Goal: Task Accomplishment & Management: Use online tool/utility

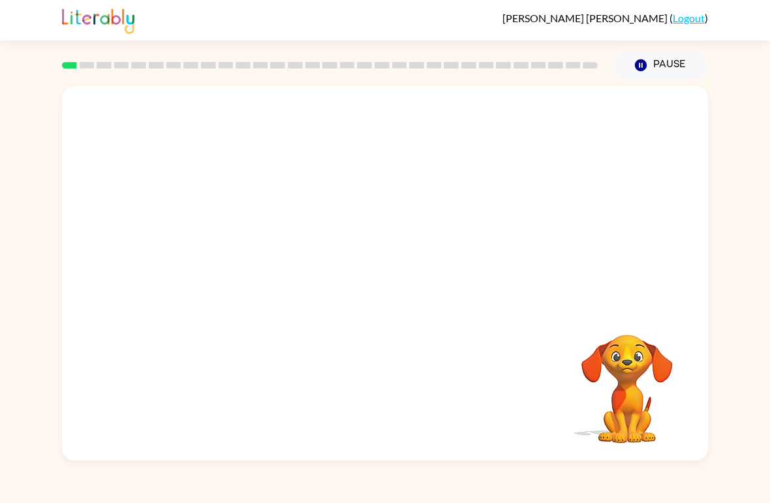
click at [346, 200] on video "Your browser must support playing .mp4 files to use Literably. Please try using…" at bounding box center [385, 196] width 646 height 221
click at [350, 194] on video "Your browser must support playing .mp4 files to use Literably. Please try using…" at bounding box center [385, 196] width 646 height 221
click at [409, 279] on div at bounding box center [385, 280] width 84 height 48
click at [344, 281] on button "button" at bounding box center [385, 280] width 84 height 48
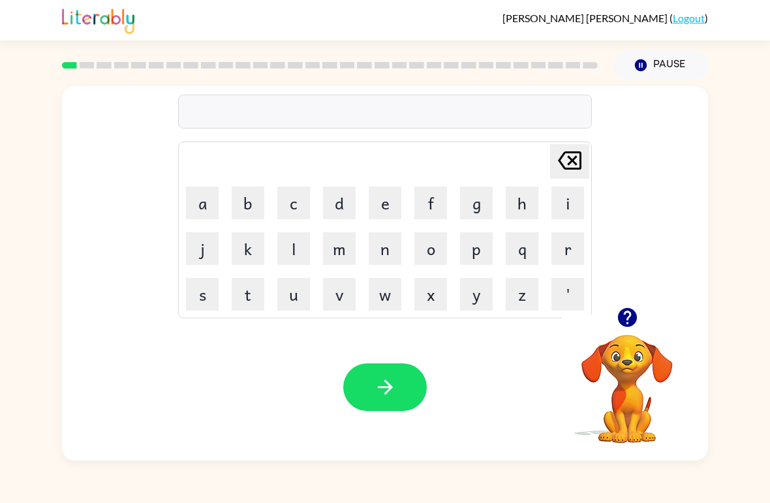
click at [337, 290] on button "v" at bounding box center [339, 294] width 33 height 33
click at [440, 255] on button "o" at bounding box center [430, 248] width 33 height 33
click at [574, 168] on icon at bounding box center [569, 160] width 23 height 18
click at [574, 161] on icon at bounding box center [569, 160] width 23 height 18
click at [573, 161] on icon at bounding box center [569, 160] width 23 height 18
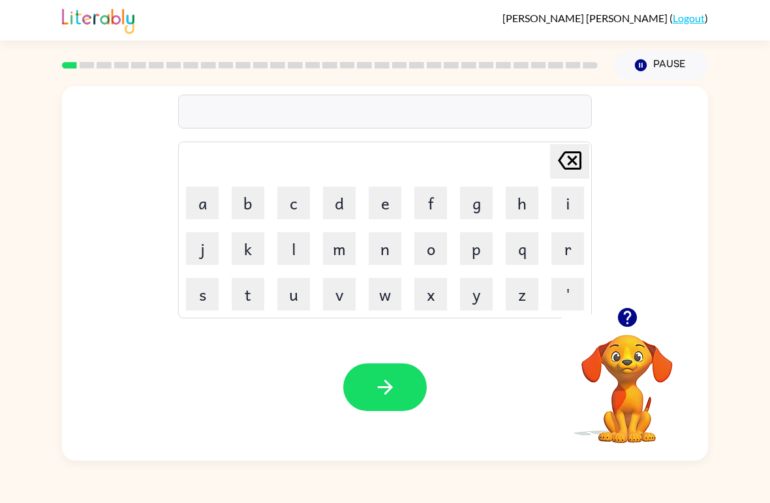
click at [622, 325] on icon "button" at bounding box center [626, 317] width 19 height 19
click at [247, 200] on button "b" at bounding box center [248, 203] width 33 height 33
click at [433, 249] on button "o" at bounding box center [430, 248] width 33 height 33
click at [572, 245] on button "r" at bounding box center [567, 248] width 33 height 33
click at [355, 208] on button "d" at bounding box center [339, 203] width 33 height 33
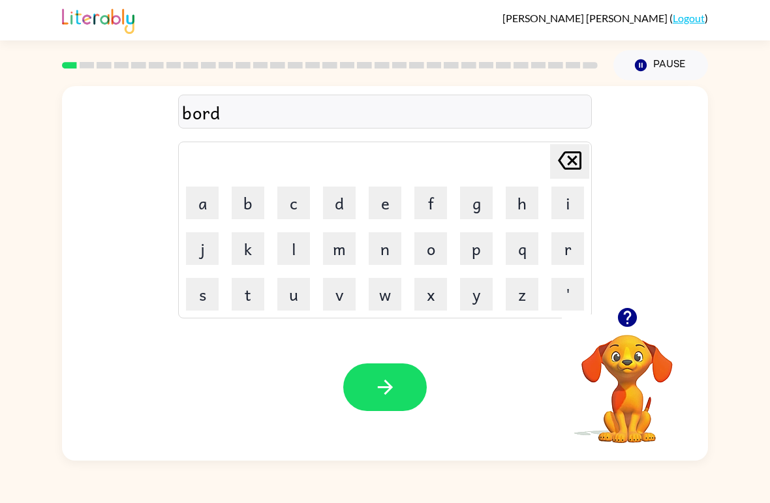
click at [392, 202] on button "e" at bounding box center [385, 203] width 33 height 33
click at [555, 250] on button "r" at bounding box center [567, 248] width 33 height 33
click at [390, 382] on icon "button" at bounding box center [385, 387] width 23 height 23
click at [304, 198] on button "c" at bounding box center [293, 203] width 33 height 33
click at [425, 249] on button "o" at bounding box center [430, 248] width 33 height 33
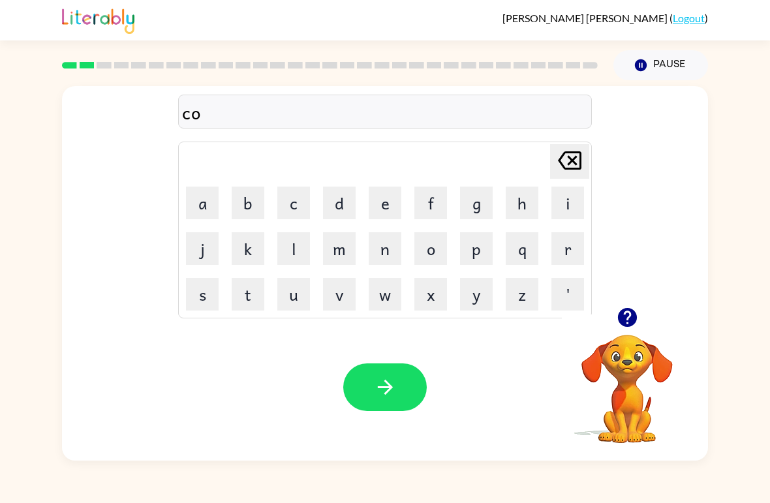
click at [288, 292] on button "u" at bounding box center [293, 294] width 33 height 33
click at [395, 254] on button "n" at bounding box center [385, 248] width 33 height 33
click at [257, 288] on button "t" at bounding box center [248, 294] width 33 height 33
click at [371, 375] on button "button" at bounding box center [385, 387] width 84 height 48
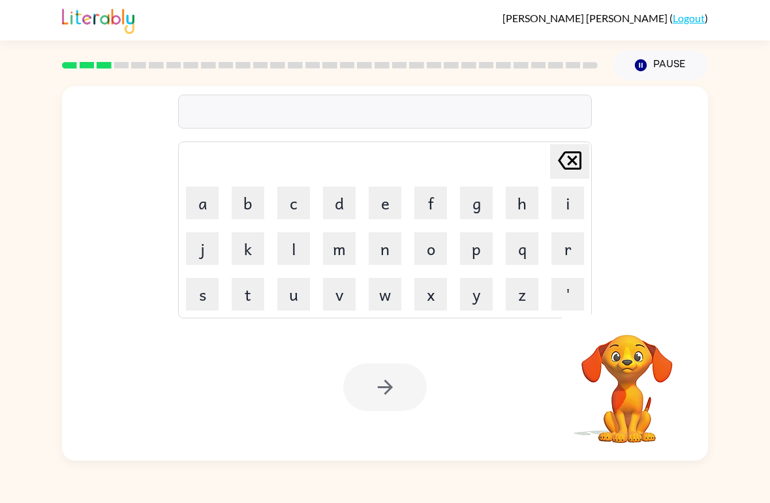
click at [284, 248] on button "l" at bounding box center [293, 248] width 33 height 33
click at [429, 249] on button "o" at bounding box center [430, 248] width 33 height 33
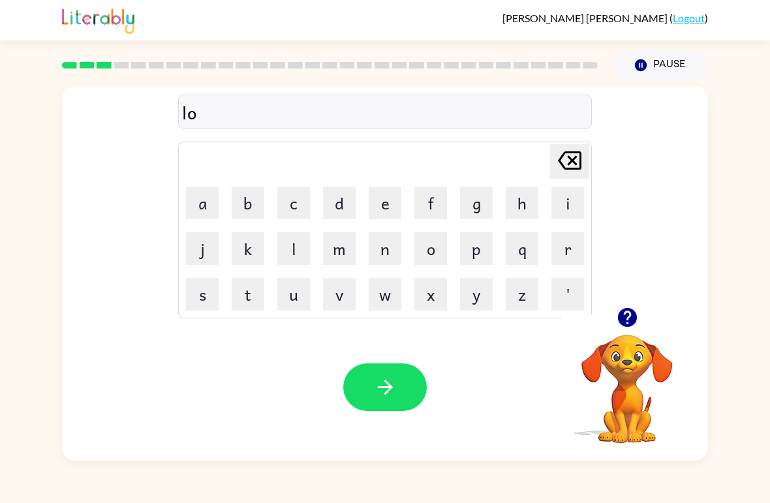
click at [297, 208] on button "c" at bounding box center [293, 203] width 33 height 33
click at [193, 194] on button "a" at bounding box center [202, 203] width 33 height 33
click at [241, 292] on button "t" at bounding box center [248, 294] width 33 height 33
click at [381, 207] on button "e" at bounding box center [385, 203] width 33 height 33
click at [396, 410] on button "button" at bounding box center [385, 387] width 84 height 48
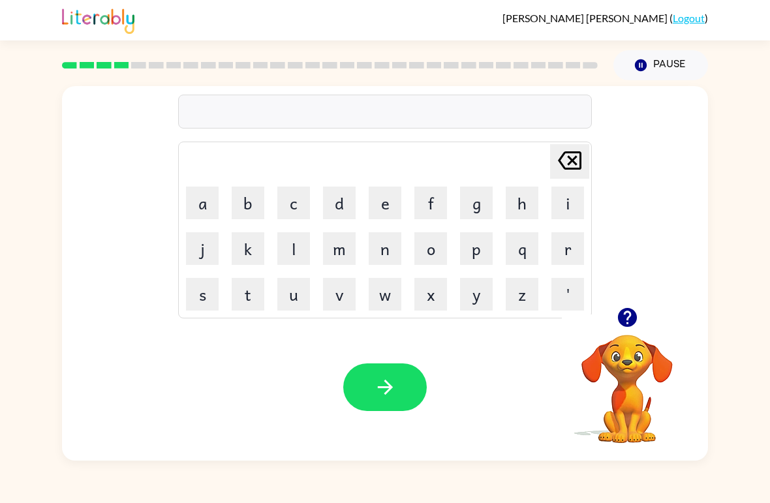
click at [244, 290] on button "t" at bounding box center [248, 294] width 33 height 33
click at [381, 290] on button "w" at bounding box center [385, 294] width 33 height 33
click at [566, 211] on button "i" at bounding box center [567, 203] width 33 height 33
click at [381, 260] on button "n" at bounding box center [385, 248] width 33 height 33
click at [401, 385] on button "button" at bounding box center [385, 387] width 84 height 48
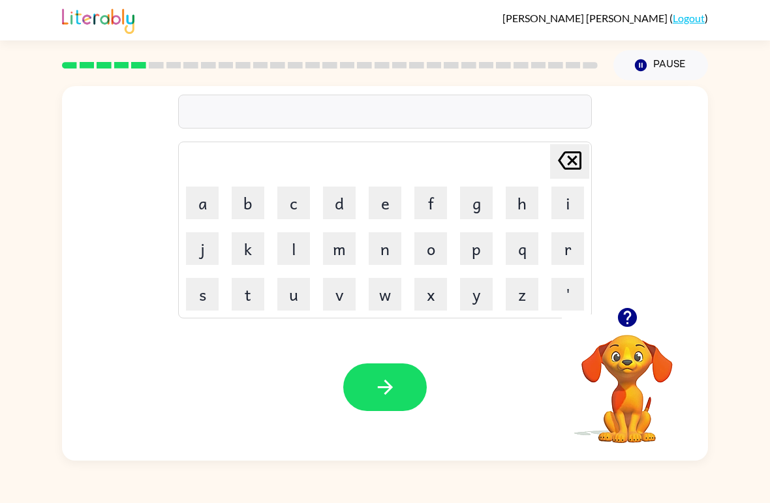
click at [629, 317] on icon "button" at bounding box center [627, 317] width 23 height 23
click at [379, 258] on button "n" at bounding box center [385, 248] width 33 height 33
click at [208, 204] on button "a" at bounding box center [202, 203] width 33 height 33
click at [581, 253] on button "r" at bounding box center [567, 248] width 33 height 33
click at [296, 243] on button "l" at bounding box center [293, 248] width 33 height 33
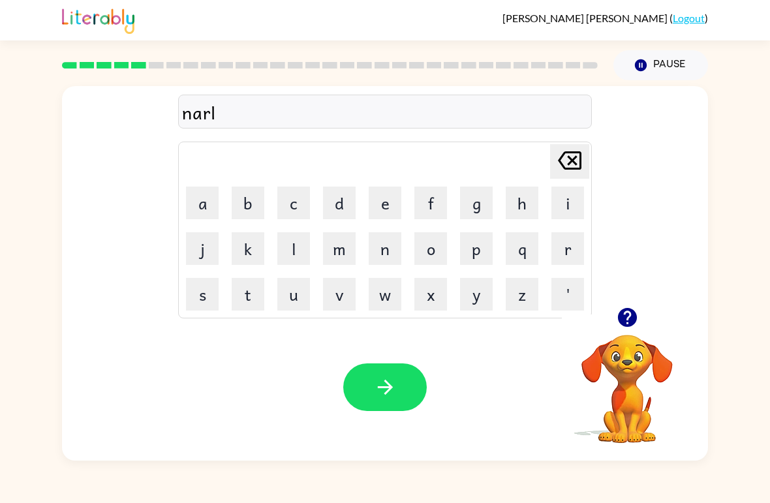
click at [376, 209] on button "e" at bounding box center [385, 203] width 33 height 33
click at [475, 298] on button "y" at bounding box center [476, 294] width 33 height 33
click at [372, 399] on button "button" at bounding box center [385, 387] width 84 height 48
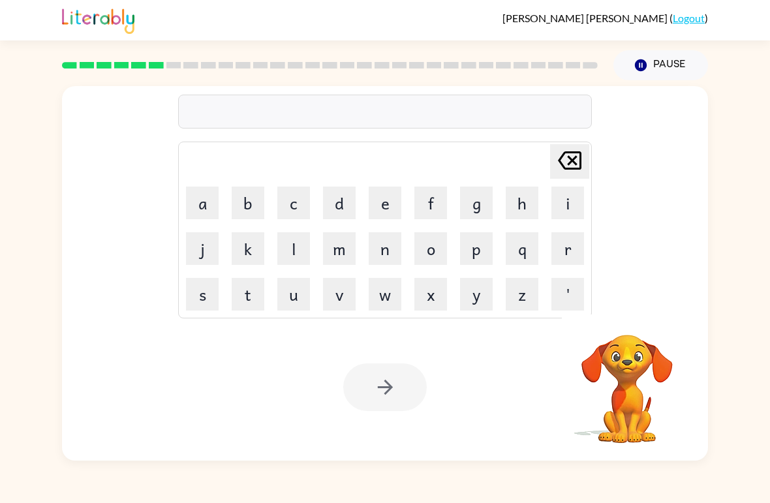
click at [234, 207] on button "b" at bounding box center [248, 203] width 33 height 33
click at [392, 202] on button "e" at bounding box center [385, 203] width 33 height 33
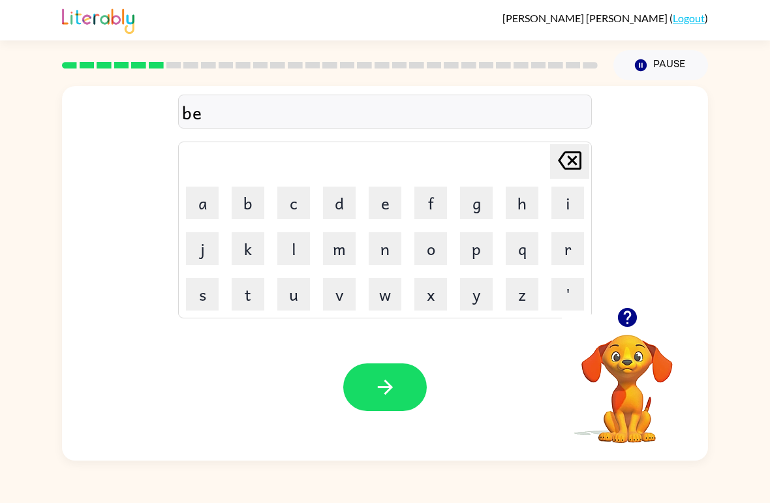
click at [508, 218] on button "h" at bounding box center [522, 203] width 33 height 33
click at [567, 197] on button "i" at bounding box center [567, 203] width 33 height 33
click at [392, 235] on button "n" at bounding box center [385, 248] width 33 height 33
click at [329, 205] on button "d" at bounding box center [339, 203] width 33 height 33
click at [378, 399] on icon "button" at bounding box center [385, 387] width 23 height 23
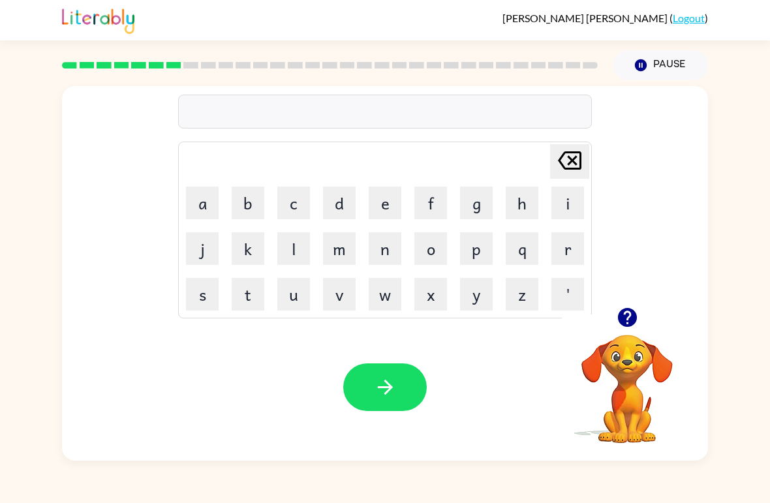
click at [253, 295] on button "t" at bounding box center [248, 294] width 33 height 33
click at [578, 257] on button "r" at bounding box center [567, 248] width 33 height 33
click at [570, 208] on button "i" at bounding box center [567, 203] width 33 height 33
click at [296, 204] on button "c" at bounding box center [293, 203] width 33 height 33
click at [295, 240] on button "l" at bounding box center [293, 248] width 33 height 33
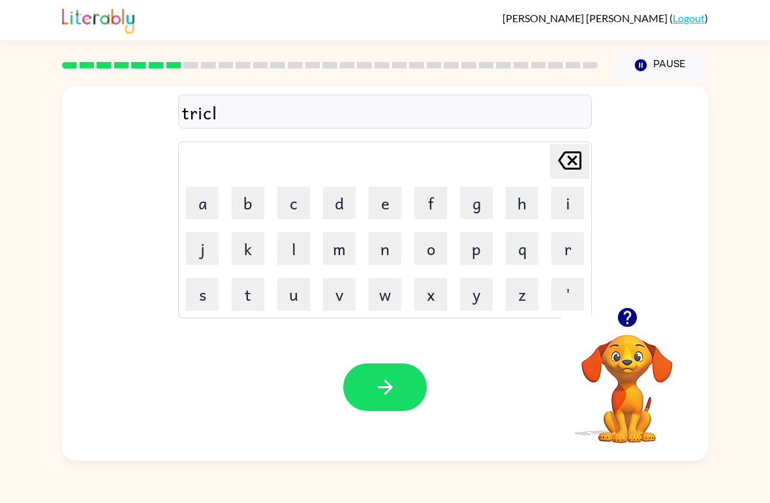
click at [394, 206] on button "e" at bounding box center [385, 203] width 33 height 33
click at [392, 384] on icon "button" at bounding box center [385, 387] width 23 height 23
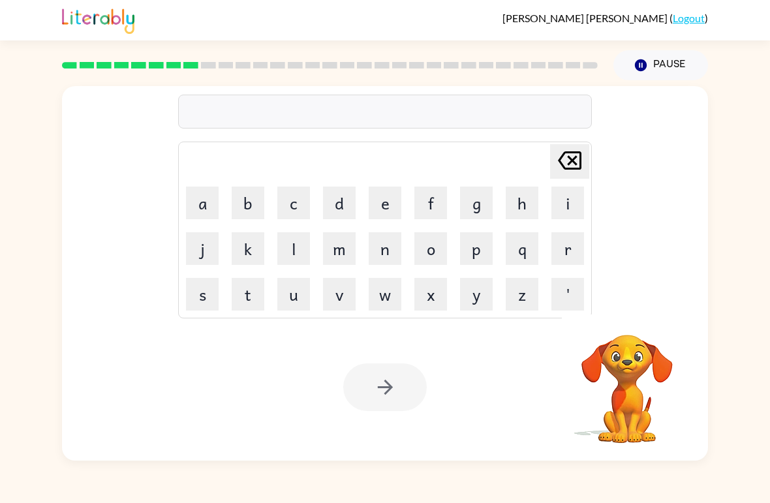
click at [348, 241] on button "m" at bounding box center [339, 248] width 33 height 33
click at [565, 198] on button "i" at bounding box center [567, 203] width 33 height 33
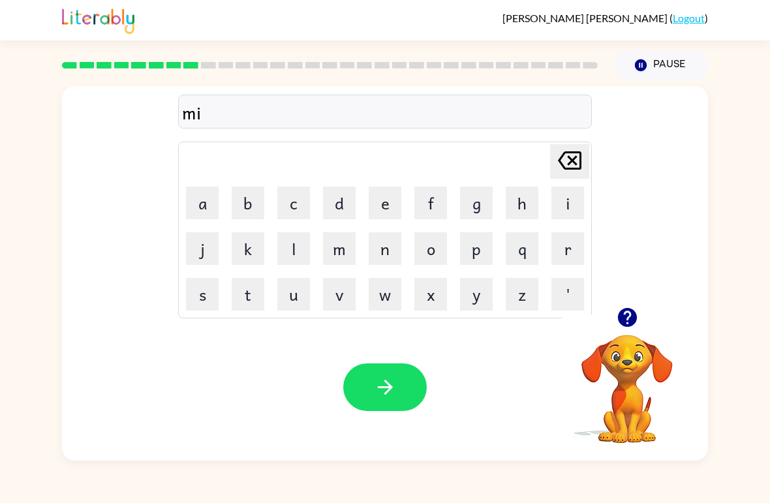
click at [553, 247] on button "r" at bounding box center [567, 248] width 33 height 33
click at [193, 216] on button "a" at bounding box center [202, 203] width 33 height 33
click at [307, 198] on button "c" at bounding box center [293, 203] width 33 height 33
click at [292, 243] on button "l" at bounding box center [293, 248] width 33 height 33
click at [390, 207] on button "e" at bounding box center [385, 203] width 33 height 33
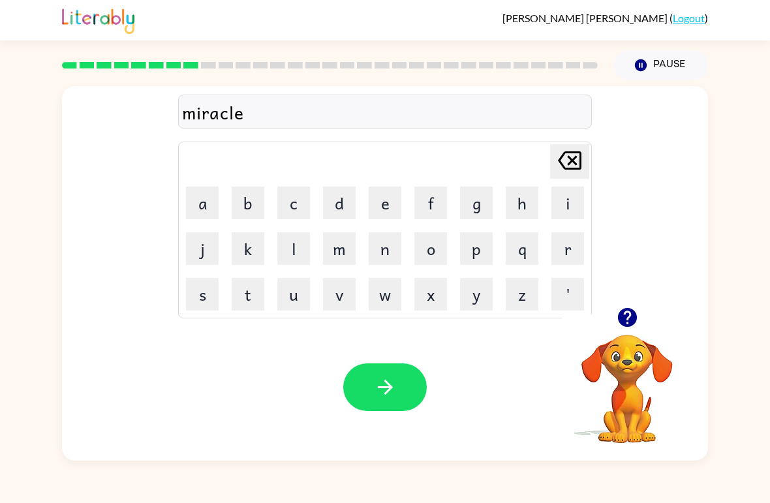
click at [360, 420] on div "Your browser must support playing .mp4 files to use Literably. Please try using…" at bounding box center [385, 387] width 646 height 147
click at [413, 362] on div "Your browser must support playing .mp4 files to use Literably. Please try using…" at bounding box center [385, 387] width 646 height 147
click at [366, 377] on button "button" at bounding box center [385, 387] width 84 height 48
click at [365, 377] on div at bounding box center [385, 387] width 84 height 48
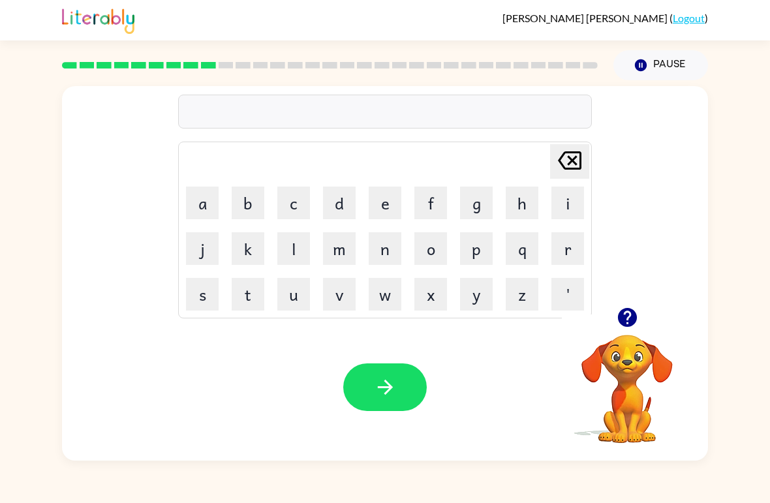
click at [386, 247] on button "n" at bounding box center [385, 248] width 33 height 33
click at [565, 204] on button "i" at bounding box center [567, 203] width 33 height 33
click at [330, 244] on button "m" at bounding box center [339, 248] width 33 height 33
click at [245, 196] on button "b" at bounding box center [248, 203] width 33 height 33
click at [296, 251] on button "l" at bounding box center [293, 248] width 33 height 33
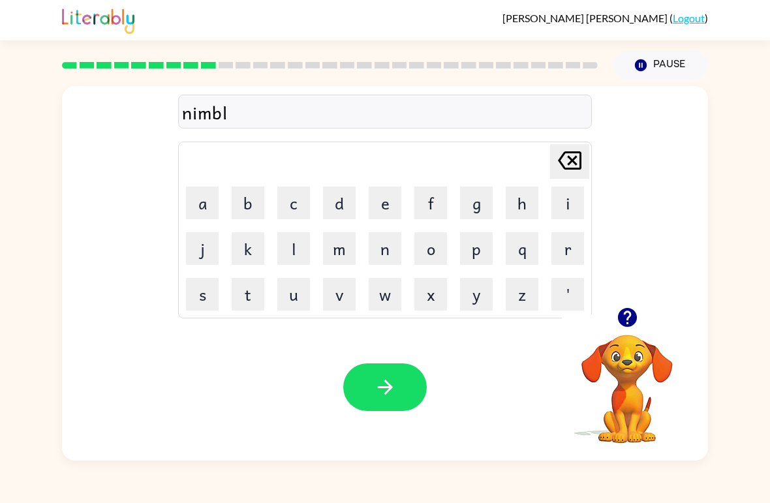
click at [375, 201] on button "e" at bounding box center [385, 203] width 33 height 33
click at [374, 382] on icon "button" at bounding box center [385, 387] width 23 height 23
click at [299, 287] on button "u" at bounding box center [293, 294] width 33 height 33
click at [383, 256] on button "n" at bounding box center [385, 248] width 33 height 33
click at [421, 194] on button "f" at bounding box center [430, 203] width 33 height 33
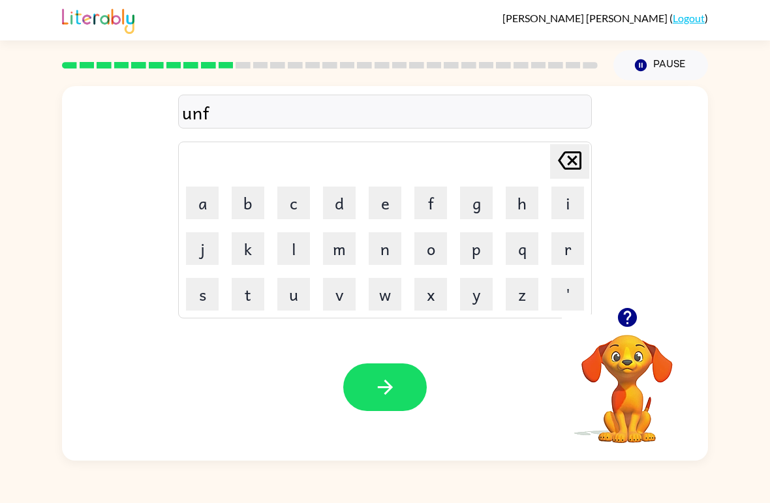
click at [425, 252] on button "o" at bounding box center [430, 248] width 33 height 33
click at [290, 242] on button "l" at bounding box center [293, 248] width 33 height 33
click at [348, 187] on button "d" at bounding box center [339, 203] width 33 height 33
click at [401, 399] on button "button" at bounding box center [385, 387] width 84 height 48
click at [428, 244] on button "o" at bounding box center [430, 248] width 33 height 33
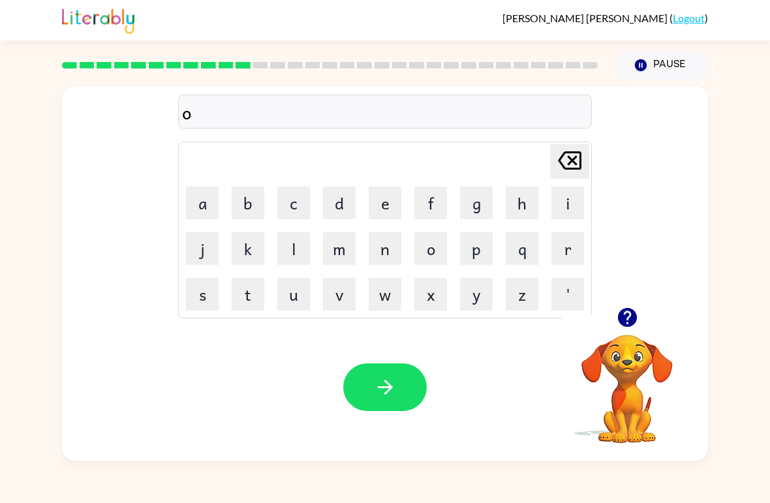
click at [243, 293] on button "t" at bounding box center [248, 294] width 33 height 33
click at [572, 200] on button "i" at bounding box center [567, 203] width 33 height 33
click at [573, 159] on icon at bounding box center [569, 160] width 23 height 18
click at [568, 162] on icon "[PERSON_NAME] last character input" at bounding box center [569, 160] width 31 height 31
click at [566, 159] on icon "[PERSON_NAME] last character input" at bounding box center [569, 160] width 31 height 31
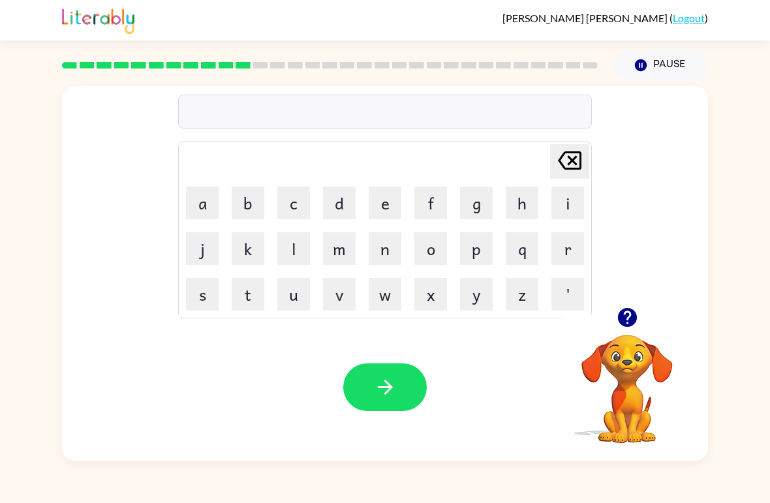
click at [343, 309] on button "v" at bounding box center [339, 294] width 33 height 33
click at [435, 249] on button "o" at bounding box center [430, 248] width 33 height 33
click at [246, 302] on button "t" at bounding box center [248, 294] width 33 height 33
click at [386, 203] on button "e" at bounding box center [385, 203] width 33 height 33
click at [380, 384] on icon "button" at bounding box center [385, 387] width 23 height 23
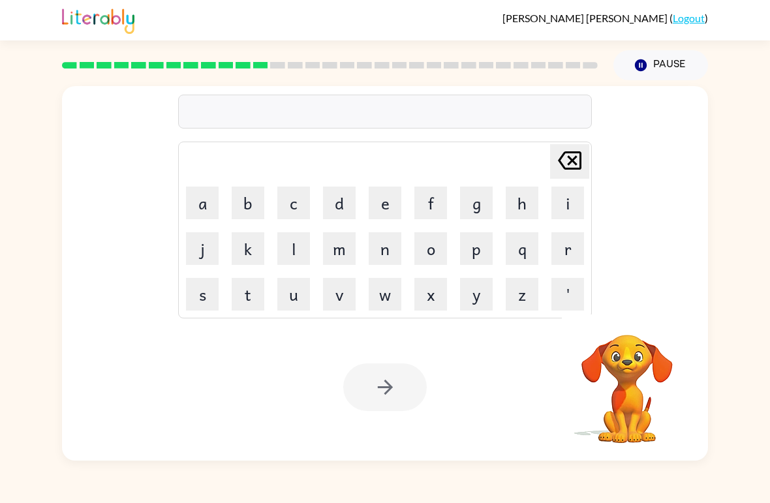
click at [256, 204] on button "b" at bounding box center [248, 203] width 33 height 33
click at [377, 194] on button "e" at bounding box center [385, 203] width 33 height 33
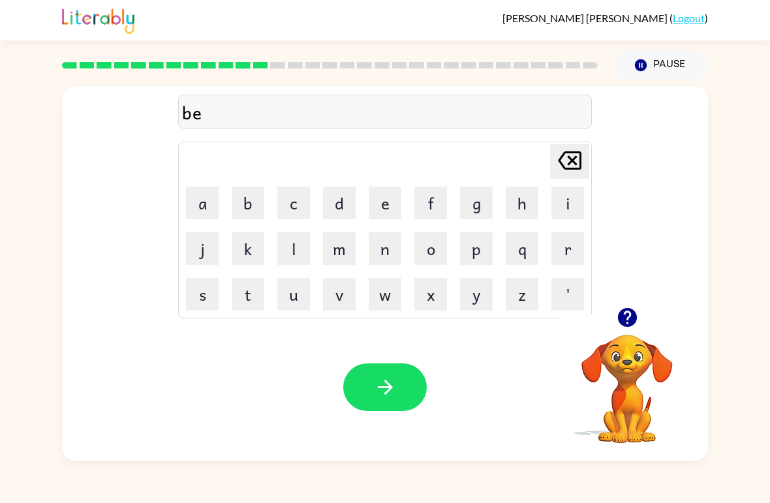
click at [338, 194] on button "d" at bounding box center [339, 203] width 33 height 33
click at [256, 292] on button "t" at bounding box center [248, 294] width 33 height 33
click at [574, 197] on button "i" at bounding box center [567, 203] width 33 height 33
click at [338, 255] on button "m" at bounding box center [339, 248] width 33 height 33
click at [388, 199] on button "e" at bounding box center [385, 203] width 33 height 33
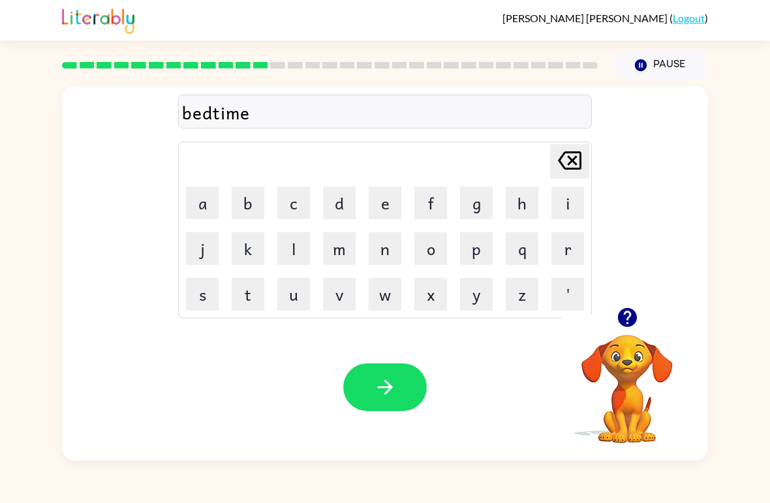
click at [388, 378] on icon "button" at bounding box center [385, 387] width 23 height 23
click at [631, 323] on icon "button" at bounding box center [626, 317] width 19 height 19
click at [570, 216] on button "i" at bounding box center [567, 203] width 33 height 33
click at [579, 166] on icon "[PERSON_NAME] last character input" at bounding box center [569, 160] width 31 height 31
click at [578, 166] on icon "[PERSON_NAME] last character input" at bounding box center [569, 160] width 31 height 31
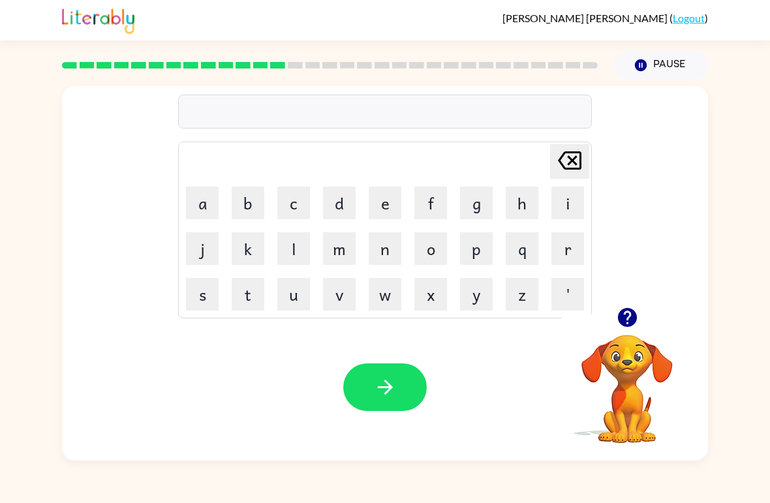
click at [557, 154] on icon "[PERSON_NAME] last character input" at bounding box center [569, 160] width 31 height 31
click at [427, 202] on button "f" at bounding box center [430, 203] width 33 height 33
click at [552, 204] on button "i" at bounding box center [567, 203] width 33 height 33
click at [245, 303] on button "t" at bounding box center [248, 294] width 33 height 33
click at [378, 236] on button "n" at bounding box center [385, 248] width 33 height 33
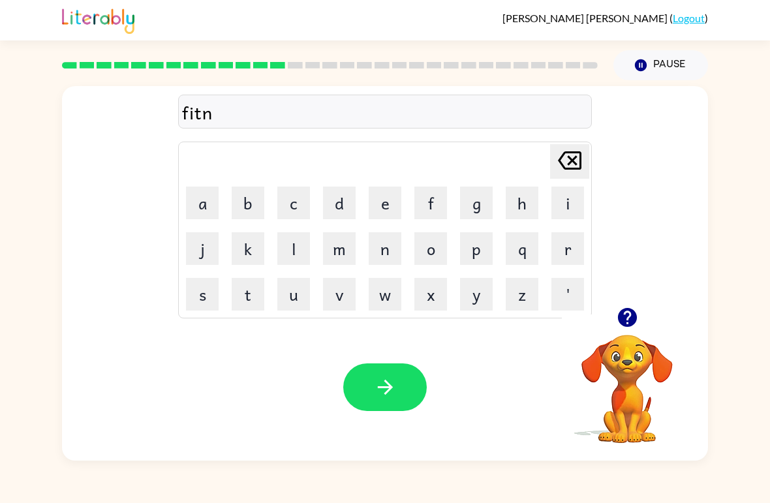
click at [396, 202] on button "e" at bounding box center [385, 203] width 33 height 33
click at [209, 288] on button "s" at bounding box center [202, 294] width 33 height 33
click at [390, 401] on button "button" at bounding box center [385, 387] width 84 height 48
click at [338, 194] on button "d" at bounding box center [339, 203] width 33 height 33
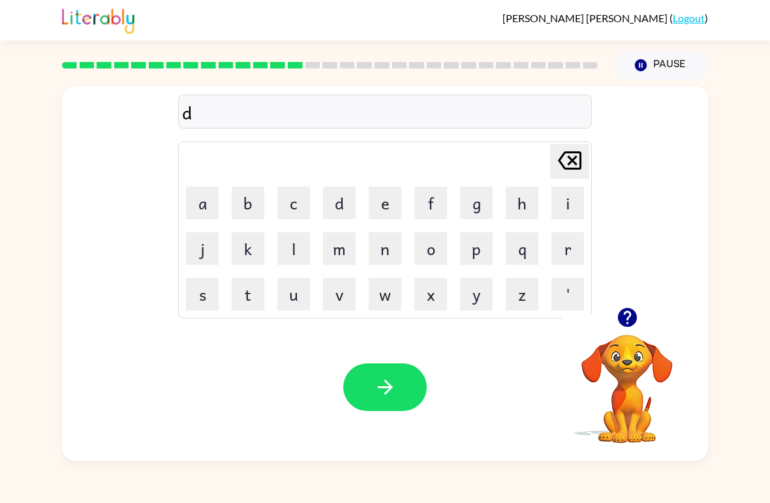
click at [397, 211] on button "e" at bounding box center [385, 203] width 33 height 33
click at [283, 249] on button "l" at bounding box center [293, 248] width 33 height 33
click at [211, 201] on button "a" at bounding box center [202, 203] width 33 height 33
click at [423, 292] on button "x" at bounding box center [430, 294] width 33 height 33
click at [561, 166] on icon "[PERSON_NAME] last character input" at bounding box center [569, 160] width 31 height 31
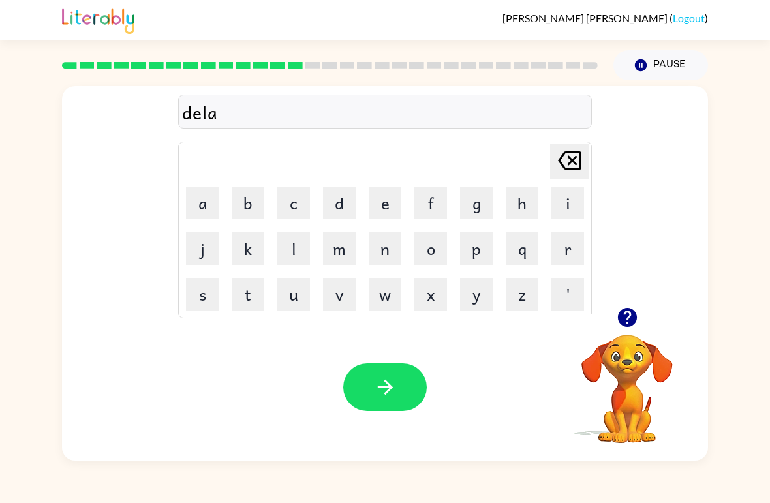
click at [472, 281] on button "y" at bounding box center [476, 294] width 33 height 33
click at [390, 374] on button "button" at bounding box center [385, 387] width 84 height 48
click at [238, 292] on button "t" at bounding box center [248, 294] width 33 height 33
click at [408, 202] on table "[PERSON_NAME] last character input a b c d e f g h i j k l m n o p q r s t u v …" at bounding box center [385, 230] width 412 height 176
click at [373, 209] on button "e" at bounding box center [385, 203] width 33 height 33
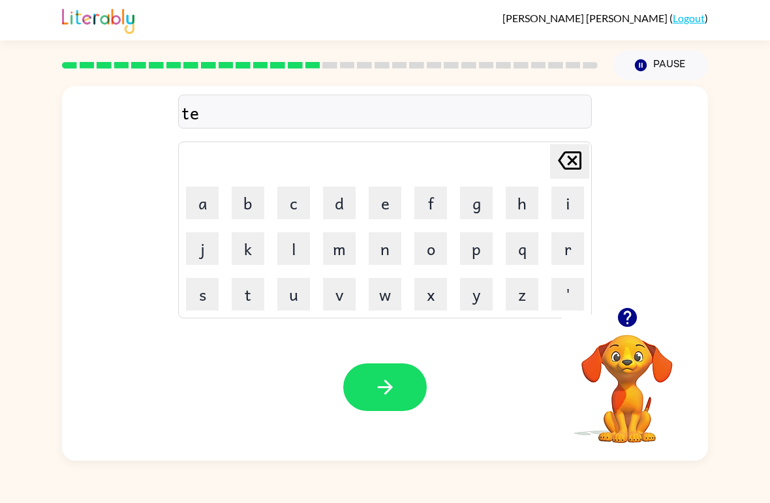
click at [614, 307] on button "button" at bounding box center [627, 317] width 33 height 33
click at [608, 170] on div "te Delete Delete last character input a b c d e f g h i j k l m n o p q r s t u…" at bounding box center [385, 196] width 646 height 221
click at [566, 168] on icon at bounding box center [569, 160] width 23 height 18
click at [292, 293] on button "u" at bounding box center [293, 294] width 33 height 33
click at [571, 248] on button "r" at bounding box center [567, 248] width 33 height 33
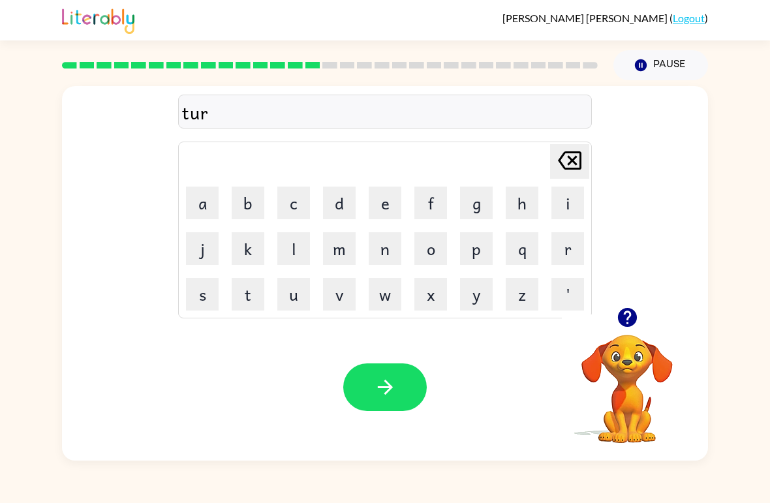
click at [345, 249] on button "m" at bounding box center [339, 248] width 33 height 33
click at [564, 159] on icon "[PERSON_NAME] last character input" at bounding box center [569, 160] width 31 height 31
click at [632, 332] on button "button" at bounding box center [627, 317] width 33 height 33
click at [636, 336] on video "Your browser must support playing .mp4 files to use Literably. Please try using…" at bounding box center [627, 380] width 131 height 131
click at [395, 256] on button "n" at bounding box center [385, 248] width 33 height 33
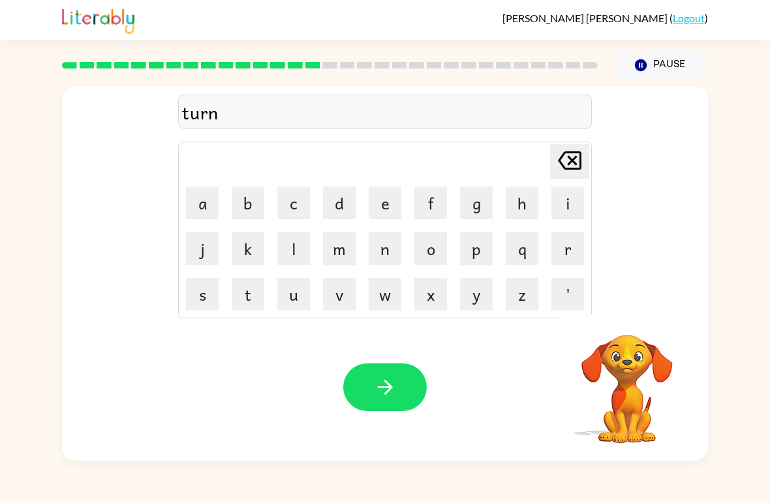
click at [356, 386] on button "button" at bounding box center [385, 387] width 84 height 48
click at [200, 288] on button "s" at bounding box center [202, 294] width 33 height 33
click at [392, 201] on button "e" at bounding box center [385, 203] width 33 height 33
click at [258, 298] on button "t" at bounding box center [248, 294] width 33 height 33
click at [357, 380] on button "button" at bounding box center [385, 387] width 84 height 48
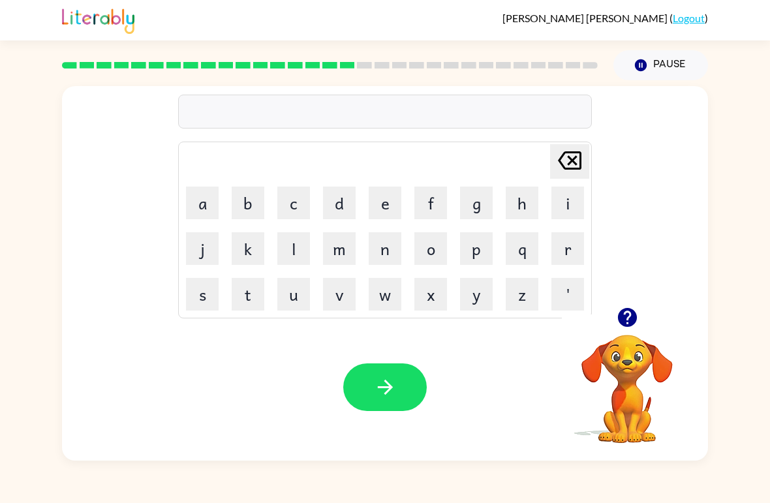
click at [624, 308] on icon "button" at bounding box center [627, 317] width 23 height 23
click at [260, 201] on button "b" at bounding box center [248, 203] width 33 height 33
click at [573, 255] on button "r" at bounding box center [567, 248] width 33 height 33
click at [381, 196] on button "e" at bounding box center [385, 203] width 33 height 33
click at [362, 249] on table "[PERSON_NAME] last character input a b c d e f g h i j k l m n o p q r s t u v …" at bounding box center [385, 230] width 412 height 176
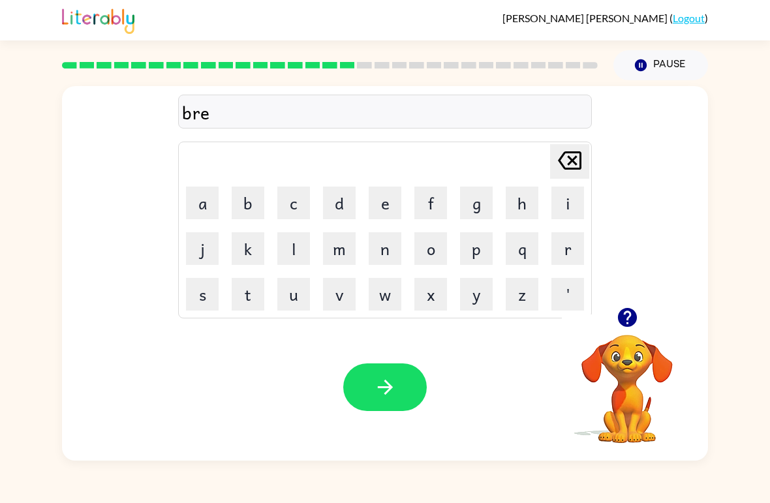
click at [334, 240] on button "m" at bounding box center [339, 248] width 33 height 33
click at [563, 198] on button "i" at bounding box center [567, 203] width 33 height 33
click at [380, 234] on button "n" at bounding box center [385, 248] width 33 height 33
click at [472, 206] on button "g" at bounding box center [476, 203] width 33 height 33
click at [367, 376] on button "button" at bounding box center [385, 387] width 84 height 48
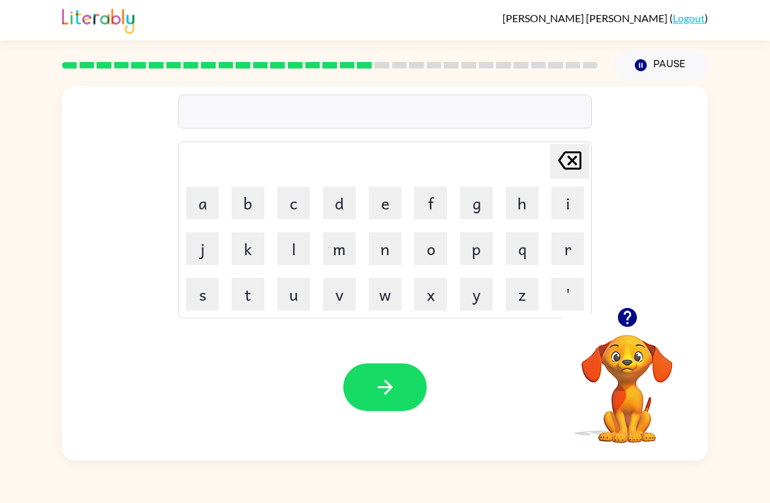
click at [463, 249] on button "p" at bounding box center [476, 248] width 33 height 33
click at [291, 254] on button "l" at bounding box center [293, 248] width 33 height 33
click at [197, 206] on button "a" at bounding box center [202, 203] width 33 height 33
click at [193, 288] on button "s" at bounding box center [202, 294] width 33 height 33
click at [258, 292] on button "t" at bounding box center [248, 294] width 33 height 33
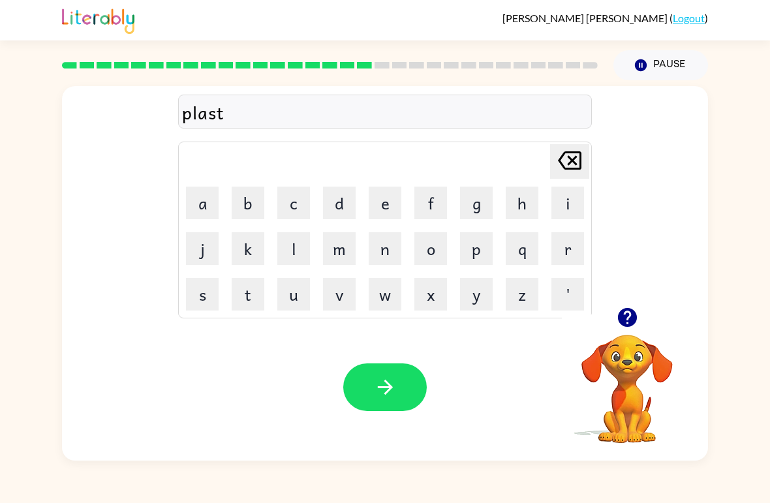
click at [558, 202] on button "i" at bounding box center [567, 203] width 33 height 33
click at [288, 197] on button "c" at bounding box center [293, 203] width 33 height 33
click at [385, 388] on icon "button" at bounding box center [384, 387] width 15 height 15
click at [326, 212] on button "d" at bounding box center [339, 203] width 33 height 33
click at [561, 203] on button "i" at bounding box center [567, 203] width 33 height 33
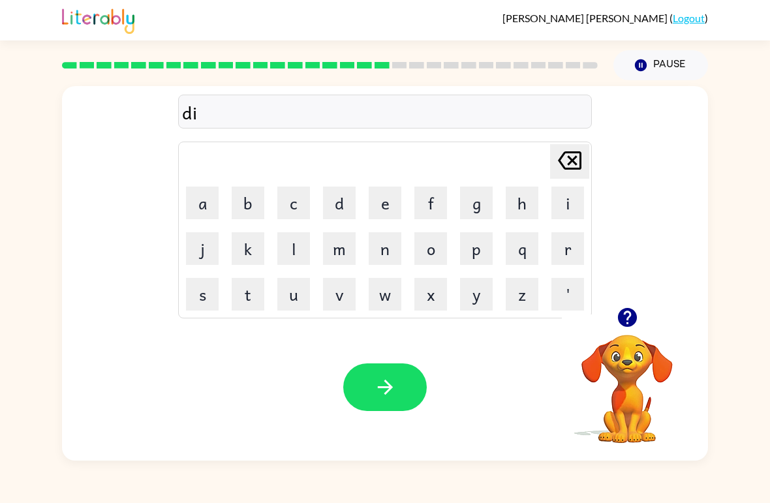
click at [192, 240] on button "j" at bounding box center [202, 248] width 33 height 33
click at [560, 162] on icon at bounding box center [569, 160] width 23 height 18
click at [200, 283] on button "s" at bounding box center [202, 294] width 33 height 33
click at [477, 241] on button "p" at bounding box center [476, 248] width 33 height 33
click at [290, 247] on button "l" at bounding box center [293, 248] width 33 height 33
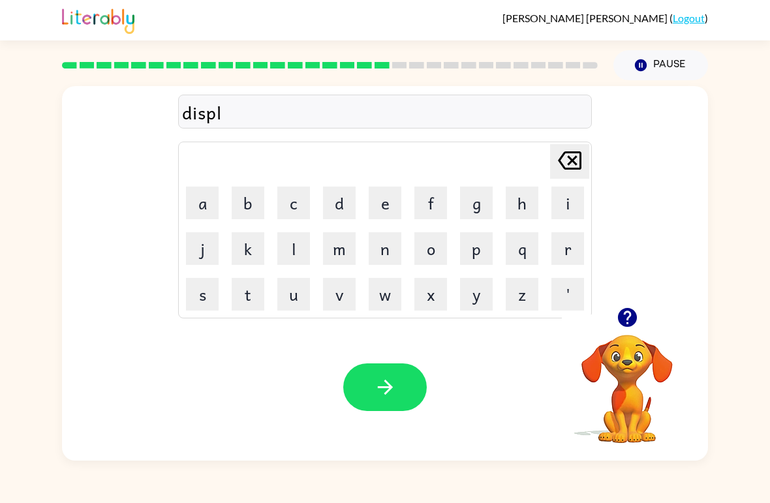
click at [192, 188] on button "a" at bounding box center [202, 203] width 33 height 33
click at [486, 301] on button "y" at bounding box center [476, 294] width 33 height 33
click at [386, 397] on icon "button" at bounding box center [385, 387] width 23 height 23
click at [339, 200] on button "d" at bounding box center [339, 203] width 33 height 33
click at [279, 286] on button "u" at bounding box center [293, 294] width 33 height 33
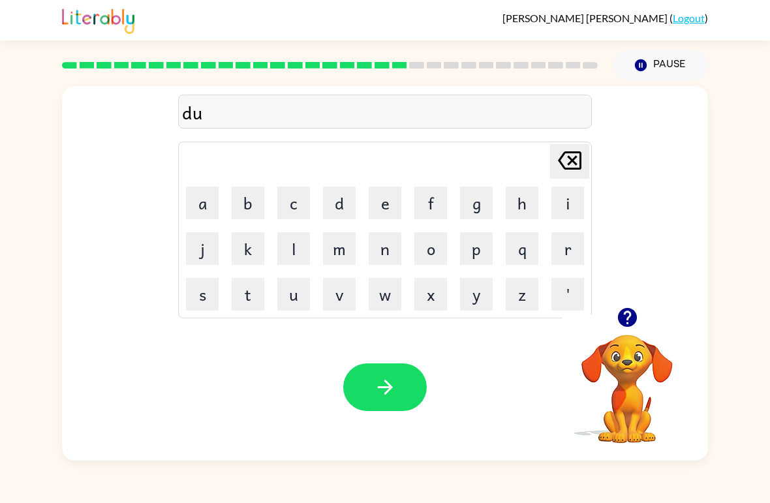
click at [207, 320] on div "Your browser must support playing .mp4 files to use Literably. Please try using…" at bounding box center [385, 387] width 646 height 147
click at [206, 320] on div "Your browser must support playing .mp4 files to use Literably. Please try using…" at bounding box center [385, 387] width 646 height 147
click at [190, 298] on button "s" at bounding box center [202, 294] width 33 height 33
click at [243, 288] on button "t" at bounding box center [248, 294] width 33 height 33
click at [390, 210] on button "e" at bounding box center [385, 203] width 33 height 33
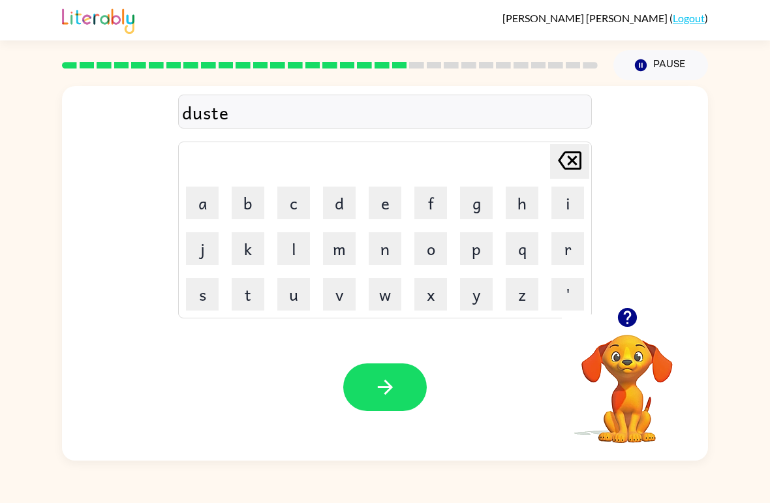
click at [335, 202] on button "d" at bounding box center [339, 203] width 33 height 33
click at [375, 382] on icon "button" at bounding box center [385, 387] width 23 height 23
click at [297, 207] on button "c" at bounding box center [293, 203] width 33 height 33
click at [369, 217] on button "e" at bounding box center [385, 203] width 33 height 33
click at [382, 249] on button "n" at bounding box center [385, 248] width 33 height 33
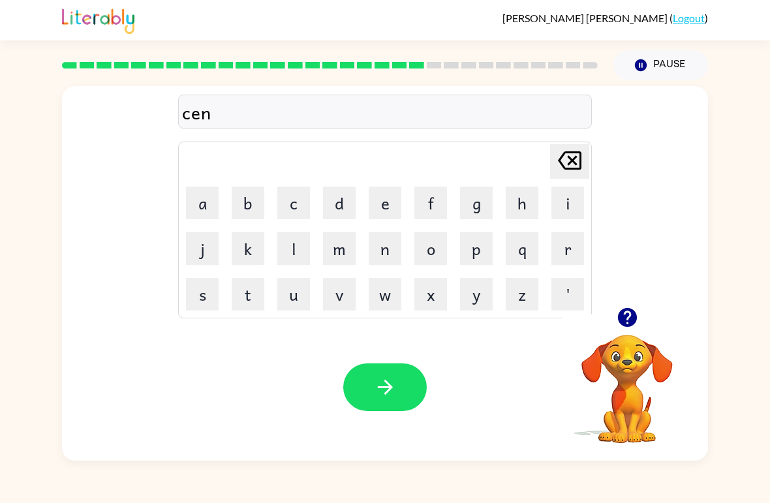
click at [344, 214] on button "d" at bounding box center [339, 203] width 33 height 33
click at [582, 202] on button "i" at bounding box center [567, 203] width 33 height 33
click at [27, 214] on div "cendi Delete Delete last character input a b c d e f g h i j k l m n o p q r s …" at bounding box center [385, 270] width 770 height 380
click at [488, 258] on button "p" at bounding box center [476, 248] width 33 height 33
click at [563, 204] on button "i" at bounding box center [567, 203] width 33 height 33
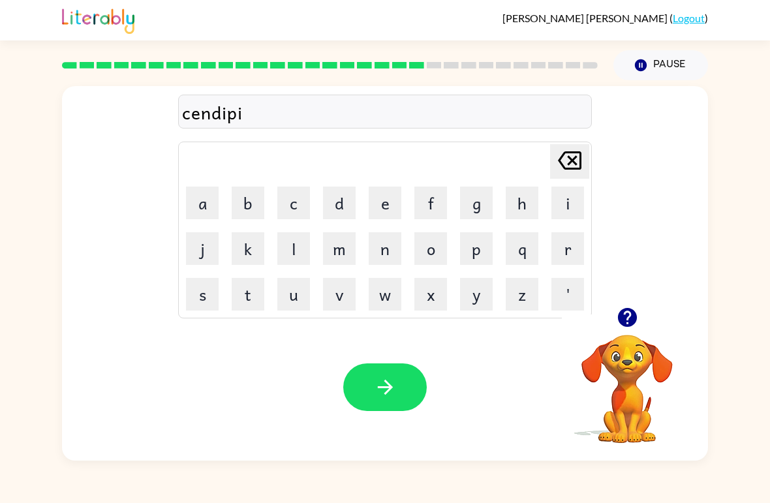
click at [379, 205] on button "e" at bounding box center [385, 203] width 33 height 33
click at [374, 387] on icon "button" at bounding box center [385, 387] width 23 height 23
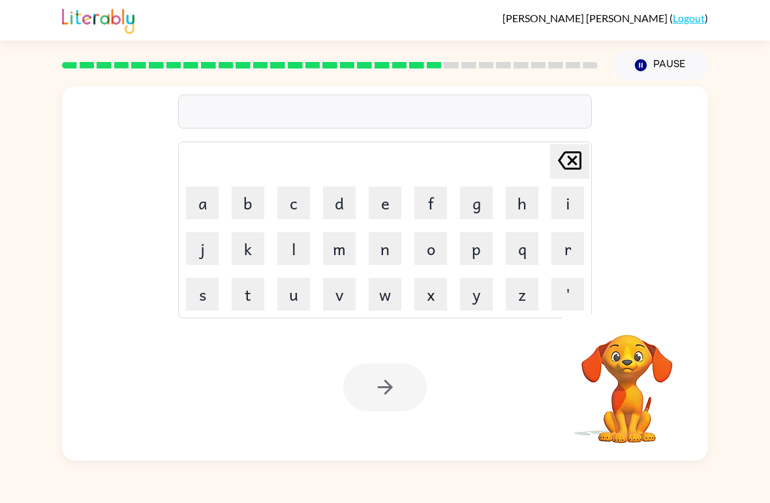
click at [577, 253] on button "r" at bounding box center [567, 248] width 33 height 33
click at [206, 201] on button "a" at bounding box center [202, 203] width 33 height 33
click at [559, 206] on button "i" at bounding box center [567, 203] width 33 height 33
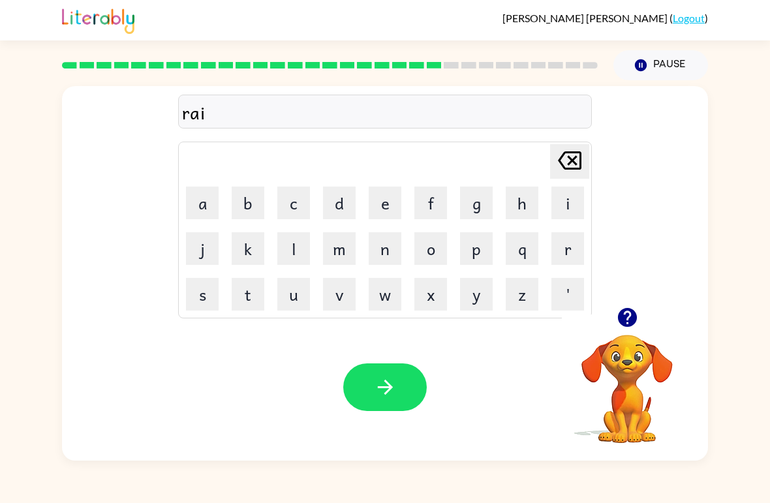
click at [388, 248] on button "n" at bounding box center [385, 248] width 33 height 33
click at [297, 201] on button "c" at bounding box center [293, 203] width 33 height 33
click at [433, 257] on button "o" at bounding box center [430, 248] width 33 height 33
click at [195, 203] on button "a" at bounding box center [202, 203] width 33 height 33
click at [252, 285] on button "t" at bounding box center [248, 294] width 33 height 33
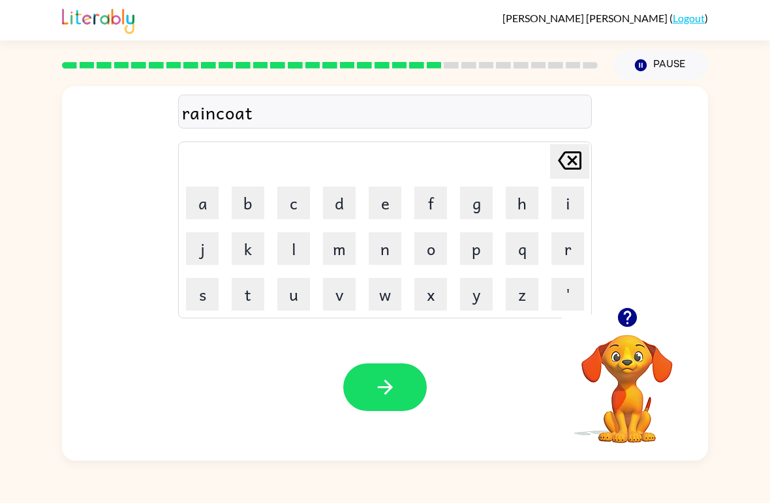
click at [362, 395] on button "button" at bounding box center [385, 387] width 84 height 48
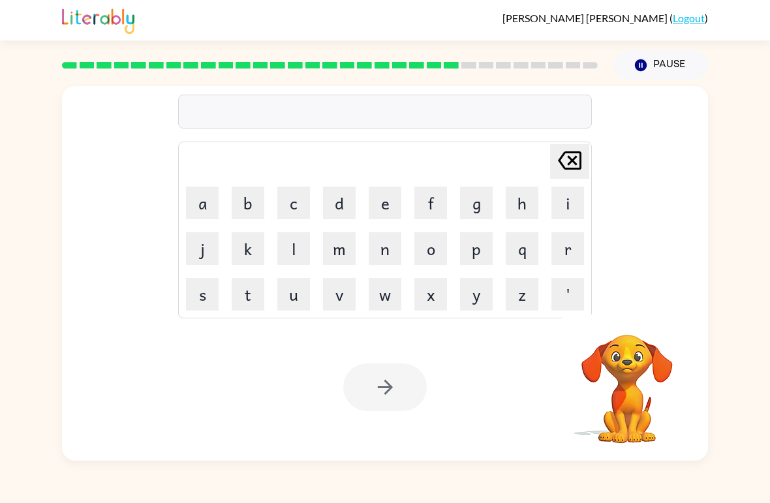
click at [337, 246] on button "m" at bounding box center [339, 248] width 33 height 33
click at [203, 215] on button "a" at bounding box center [202, 203] width 33 height 33
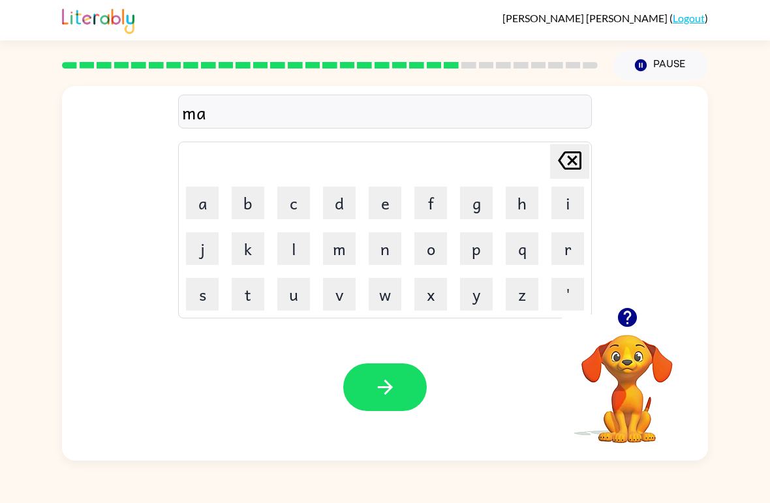
click at [536, 254] on button "q" at bounding box center [522, 248] width 33 height 33
click at [568, 157] on icon at bounding box center [569, 160] width 23 height 18
click at [564, 239] on button "r" at bounding box center [567, 248] width 33 height 33
click at [258, 259] on button "k" at bounding box center [248, 248] width 33 height 33
click at [385, 202] on button "e" at bounding box center [385, 203] width 33 height 33
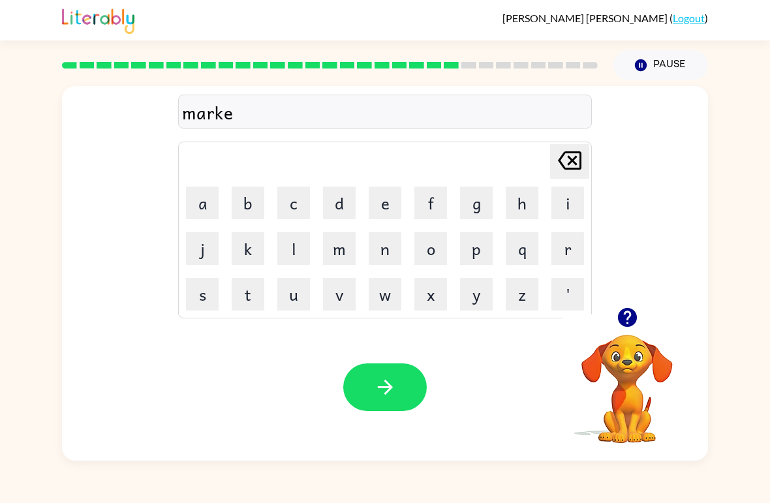
click at [568, 247] on button "r" at bounding box center [567, 248] width 33 height 33
click at [389, 399] on button "button" at bounding box center [385, 387] width 84 height 48
click at [196, 176] on td "[PERSON_NAME] last character input" at bounding box center [385, 162] width 410 height 36
click at [196, 175] on td "[PERSON_NAME] last character input" at bounding box center [385, 162] width 410 height 36
click at [192, 196] on button "a" at bounding box center [202, 203] width 33 height 33
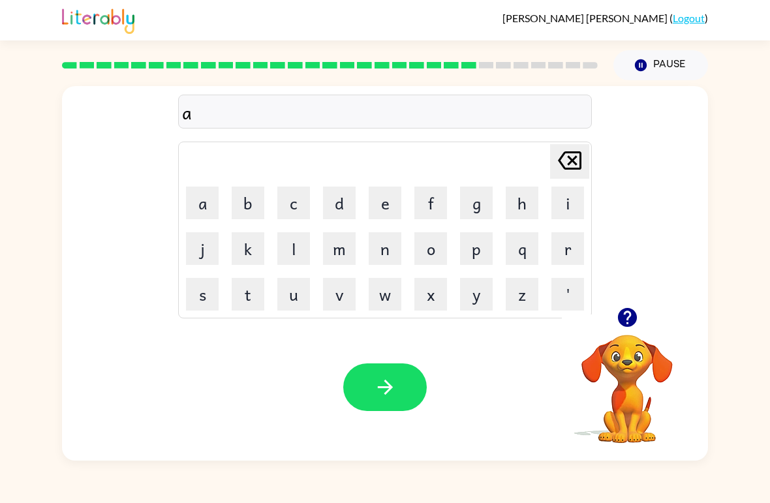
click at [335, 203] on button "d" at bounding box center [339, 203] width 33 height 33
click at [343, 305] on button "v" at bounding box center [339, 294] width 33 height 33
click at [203, 208] on button "a" at bounding box center [202, 203] width 33 height 33
click at [385, 243] on button "n" at bounding box center [385, 248] width 33 height 33
click at [296, 197] on button "c" at bounding box center [293, 203] width 33 height 33
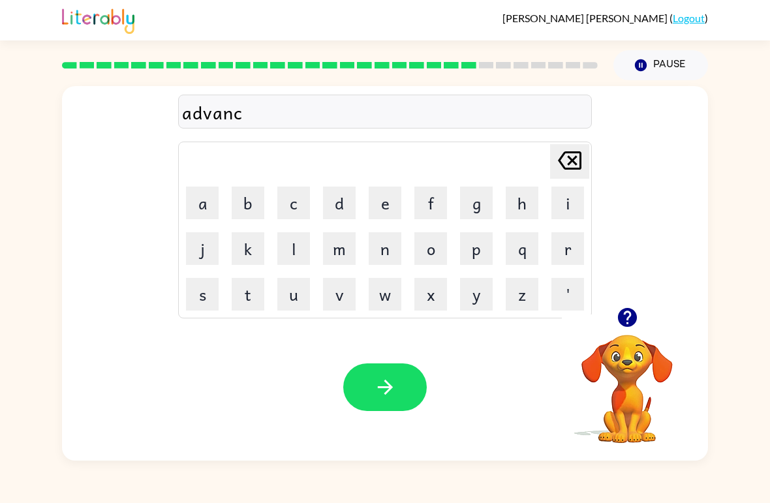
click at [573, 217] on button "i" at bounding box center [567, 203] width 33 height 33
click at [390, 262] on button "n" at bounding box center [385, 248] width 33 height 33
click at [491, 198] on button "g" at bounding box center [476, 203] width 33 height 33
click at [393, 369] on button "button" at bounding box center [385, 387] width 84 height 48
click at [473, 198] on button "g" at bounding box center [476, 203] width 33 height 33
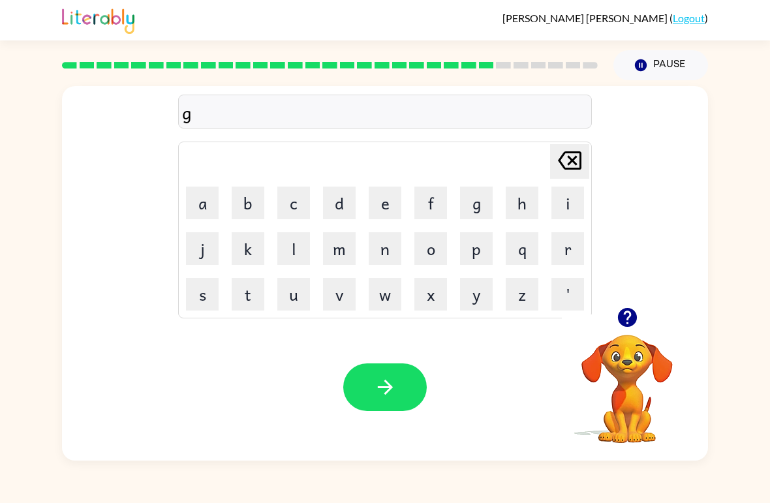
click at [422, 235] on button "o" at bounding box center [430, 248] width 33 height 33
click at [247, 188] on button "b" at bounding box center [248, 203] width 33 height 33
click at [290, 254] on button "l" at bounding box center [293, 248] width 33 height 33
click at [564, 217] on button "i" at bounding box center [567, 203] width 33 height 33
click at [380, 245] on button "n" at bounding box center [385, 248] width 33 height 33
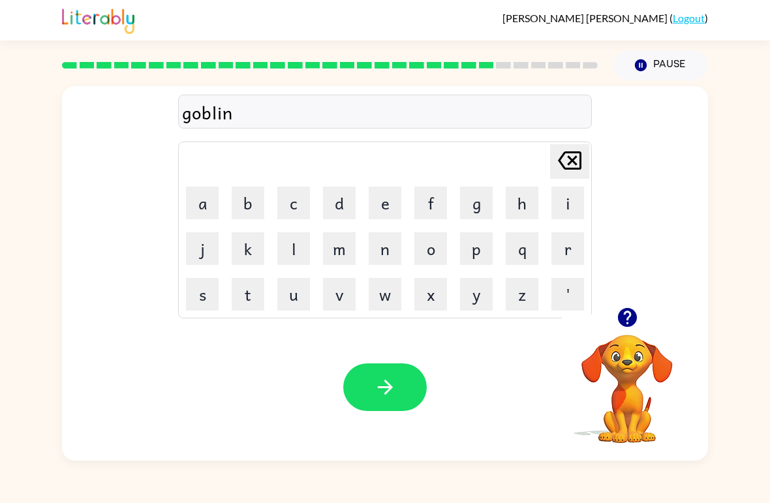
click at [369, 389] on button "button" at bounding box center [385, 387] width 84 height 48
click at [478, 205] on button "g" at bounding box center [476, 203] width 33 height 33
click at [583, 162] on icon "[PERSON_NAME] last character input" at bounding box center [569, 160] width 31 height 31
click at [476, 191] on button "g" at bounding box center [476, 203] width 33 height 33
click at [416, 252] on button "o" at bounding box center [430, 248] width 33 height 33
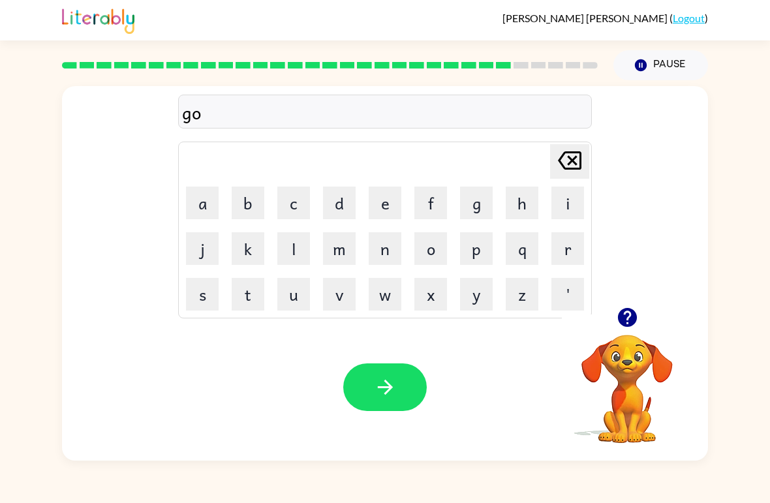
click at [338, 294] on button "v" at bounding box center [339, 294] width 33 height 33
click at [380, 203] on button "e" at bounding box center [385, 203] width 33 height 33
click at [578, 236] on button "r" at bounding box center [567, 248] width 33 height 33
click at [343, 249] on button "m" at bounding box center [339, 248] width 33 height 33
click at [383, 194] on button "e" at bounding box center [385, 203] width 33 height 33
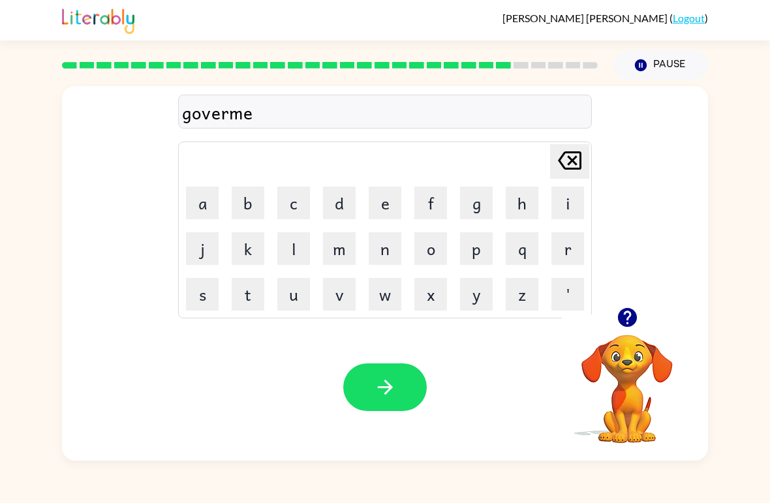
click at [393, 243] on button "n" at bounding box center [385, 248] width 33 height 33
click at [249, 291] on button "t" at bounding box center [248, 294] width 33 height 33
click at [362, 380] on button "button" at bounding box center [385, 387] width 84 height 48
click at [620, 317] on icon "button" at bounding box center [626, 317] width 19 height 19
click at [619, 308] on icon "button" at bounding box center [627, 317] width 23 height 23
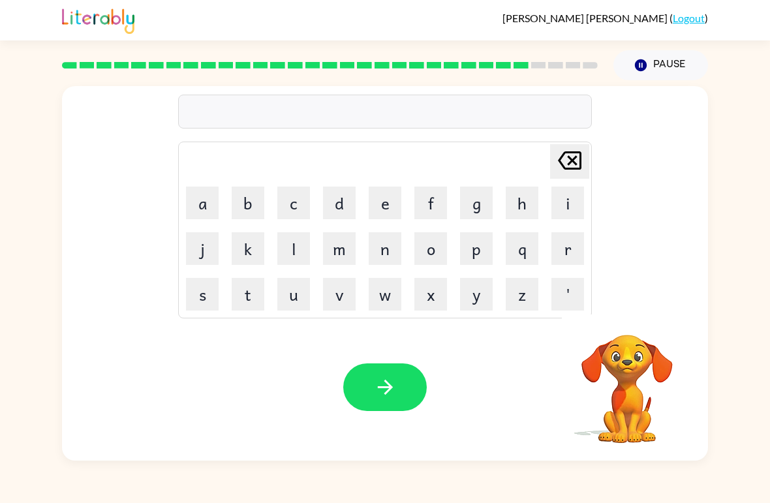
click at [196, 282] on button "s" at bounding box center [202, 294] width 33 height 33
click at [240, 290] on button "t" at bounding box center [248, 294] width 33 height 33
click at [556, 252] on button "r" at bounding box center [567, 248] width 33 height 33
click at [209, 206] on button "a" at bounding box center [202, 203] width 33 height 33
click at [564, 212] on button "i" at bounding box center [567, 203] width 33 height 33
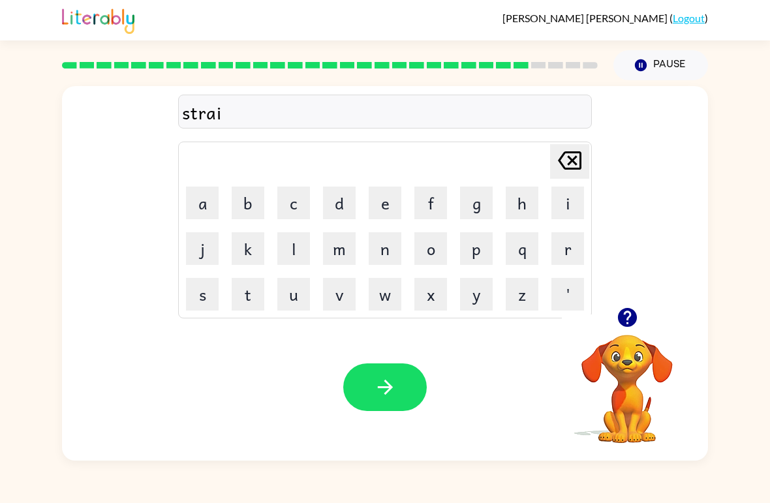
click at [626, 311] on icon "button" at bounding box center [626, 317] width 19 height 19
click at [399, 243] on button "n" at bounding box center [385, 248] width 33 height 33
click at [389, 388] on icon "button" at bounding box center [384, 387] width 15 height 15
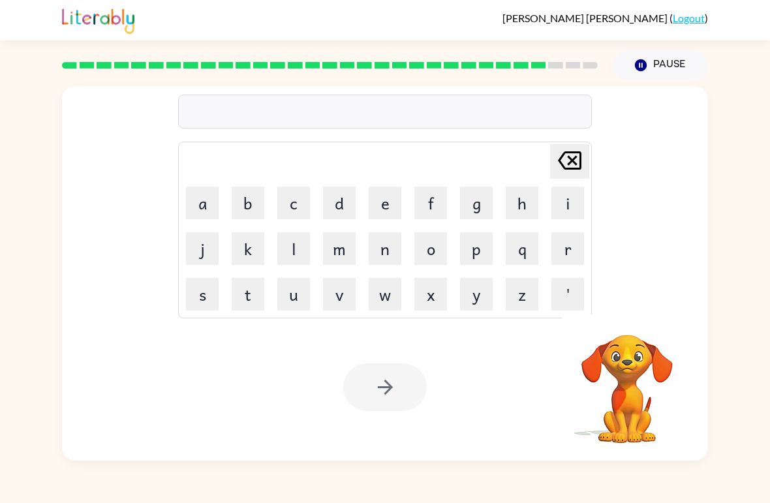
click at [660, 65] on button "Pause Pause" at bounding box center [660, 65] width 95 height 30
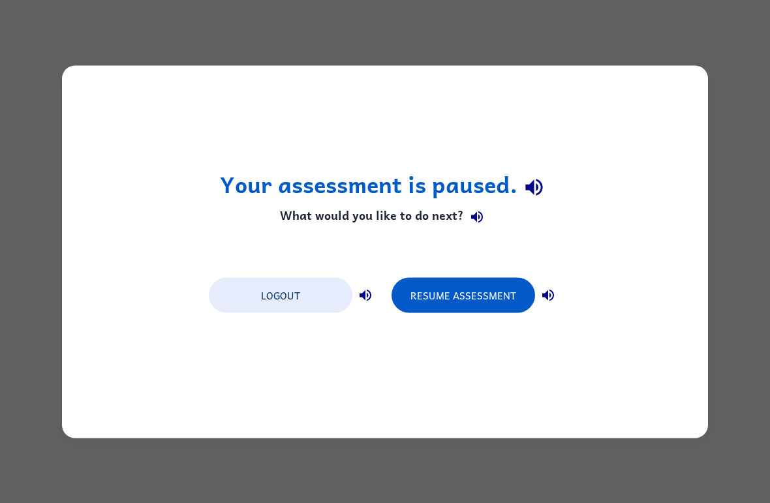
click at [237, 296] on button "Logout" at bounding box center [281, 294] width 144 height 35
